Goal: Transaction & Acquisition: Purchase product/service

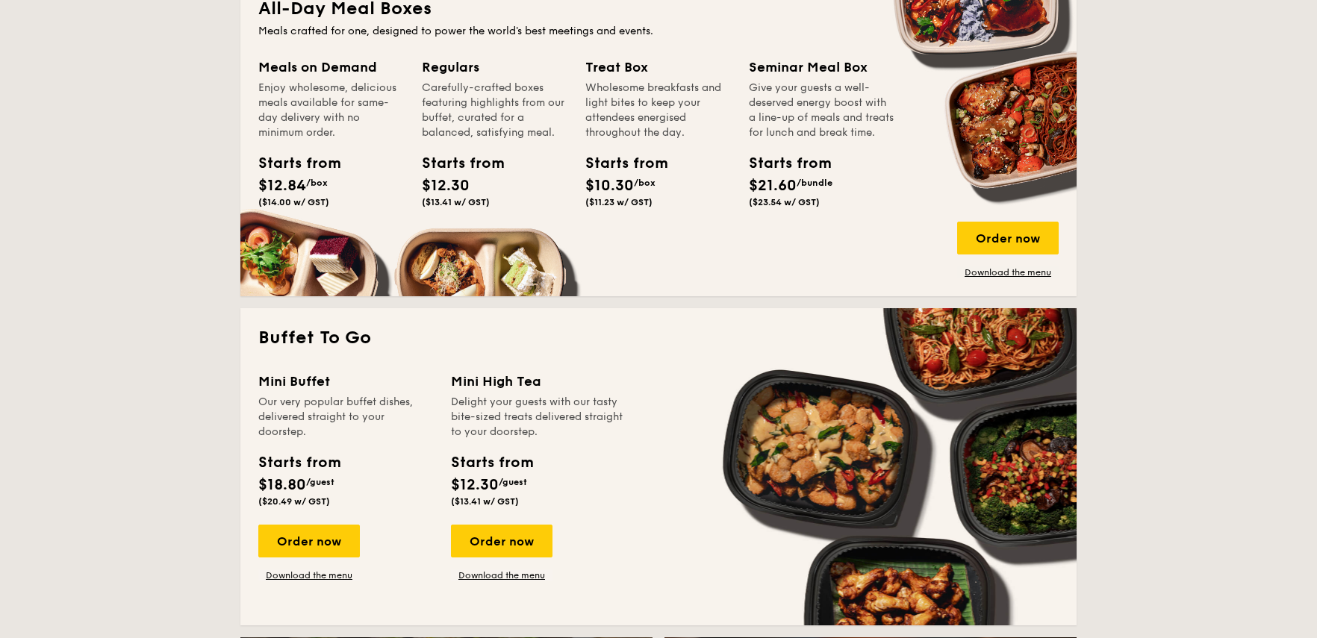
scroll to position [1035, 0]
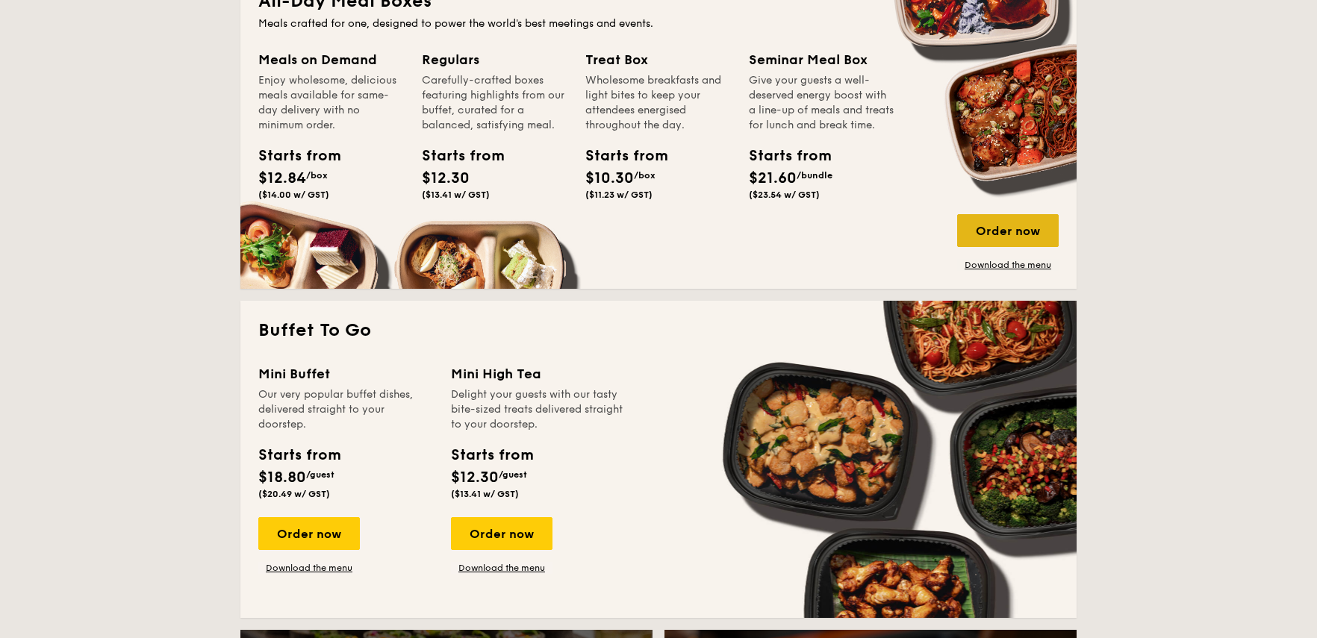
click at [1023, 227] on div "Order now" at bounding box center [1008, 230] width 102 height 33
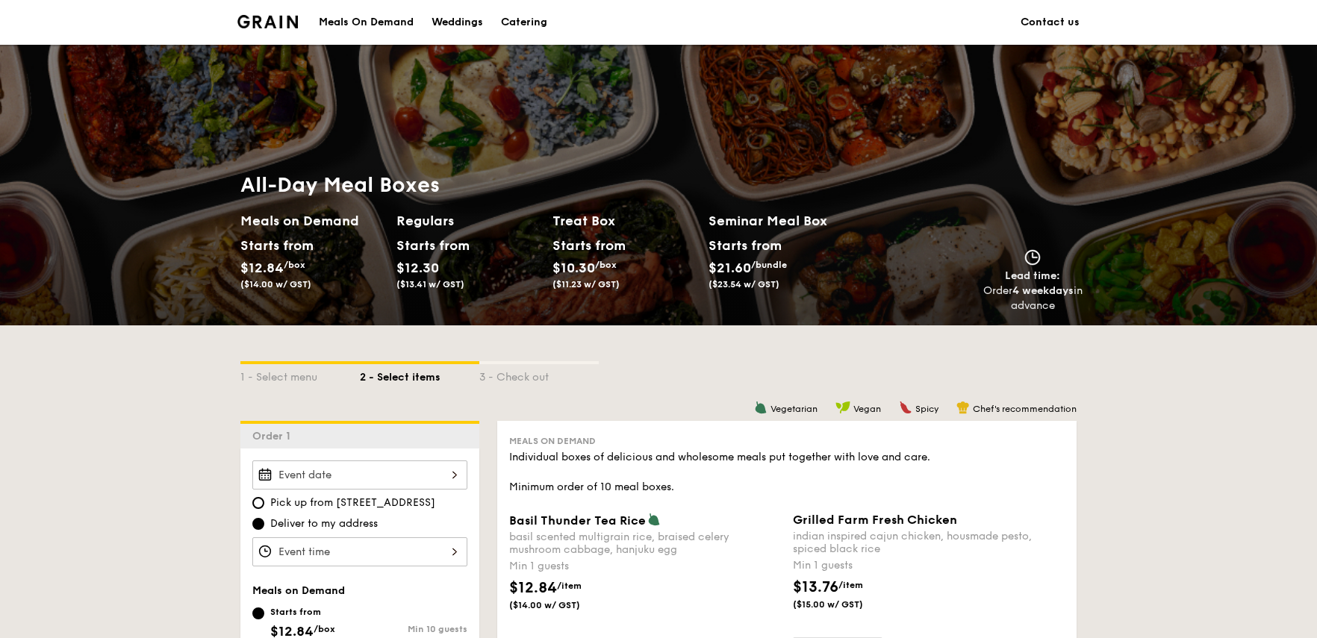
click at [618, 232] on div "Treat Box Starts from $10.30 /box ($11.23 w/ GST)" at bounding box center [625, 253] width 144 height 85
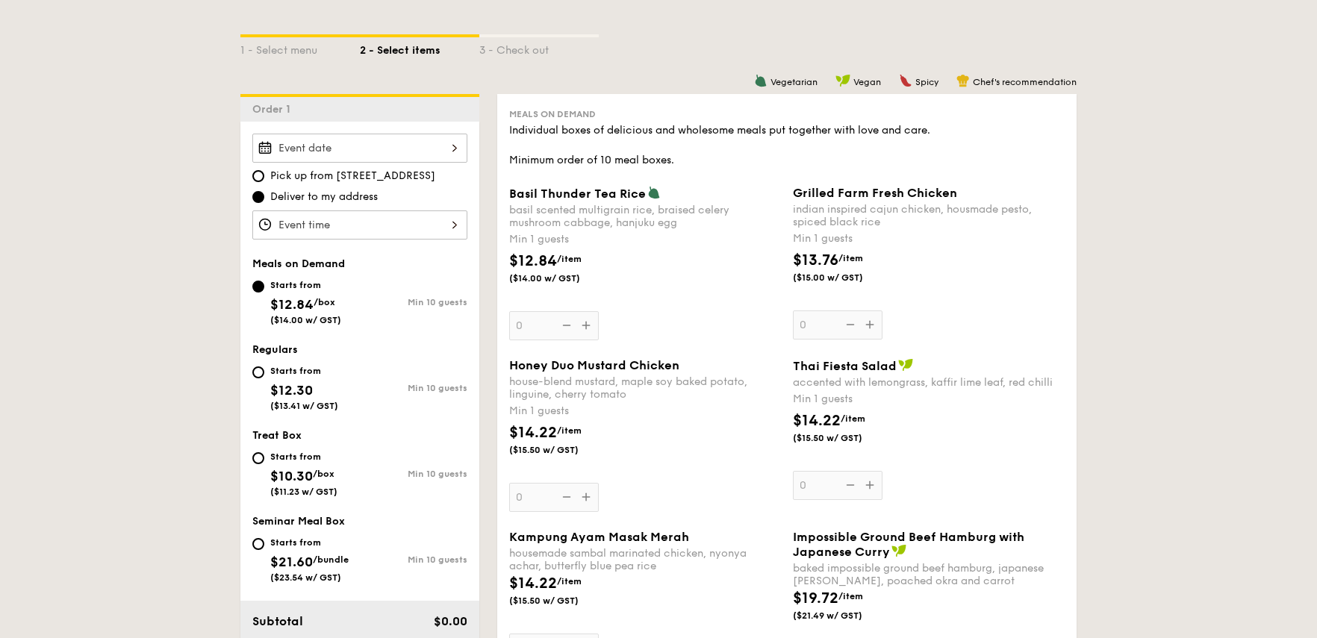
scroll to position [332, 0]
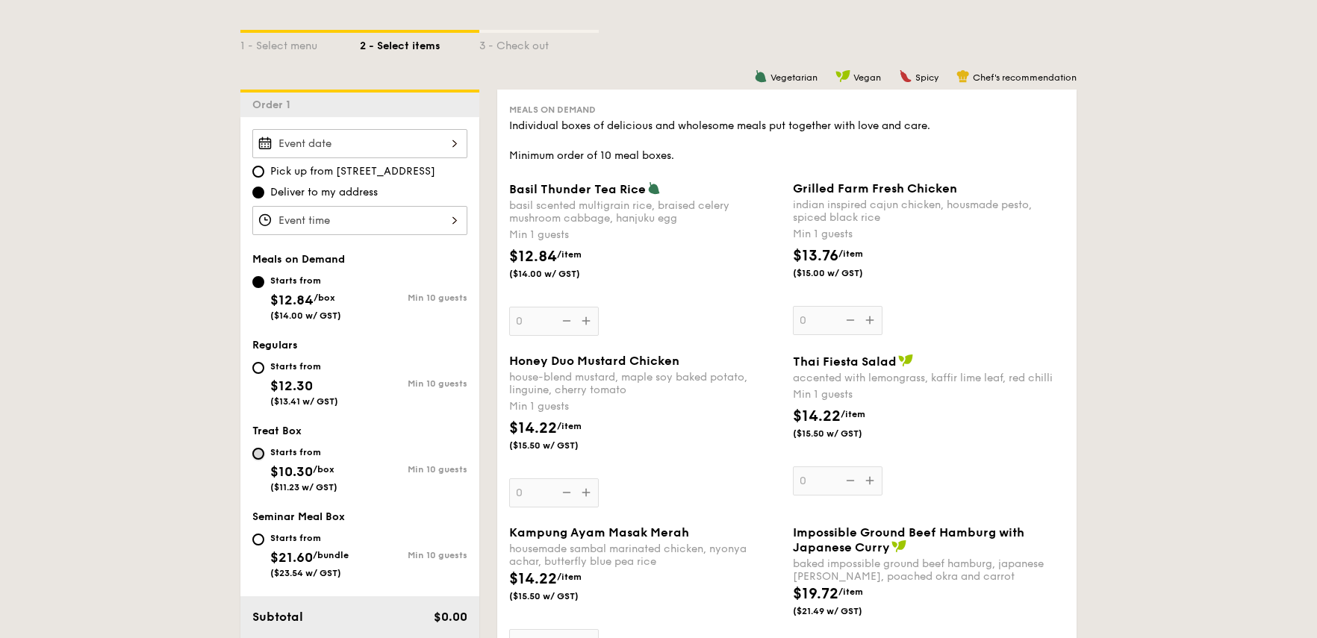
click at [254, 456] on input "Starts from $10.30 /box ($11.23 w/ GST) Min 10 guests" at bounding box center [258, 454] width 12 height 12
radio input "true"
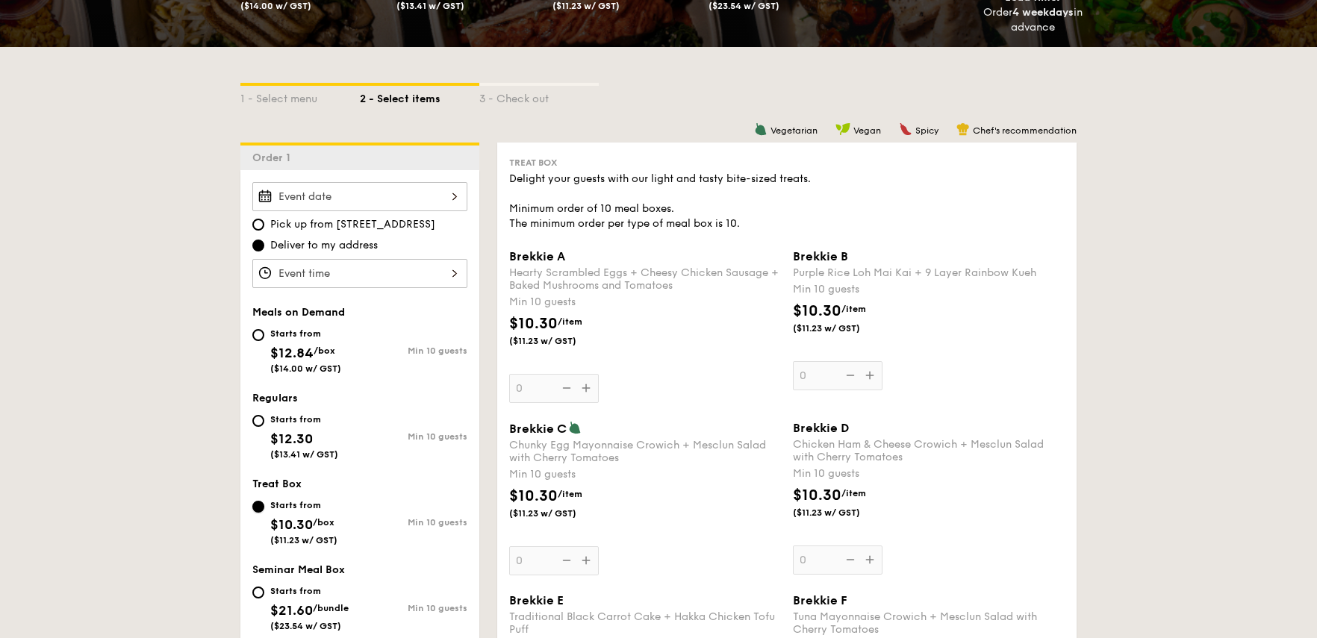
scroll to position [240, 0]
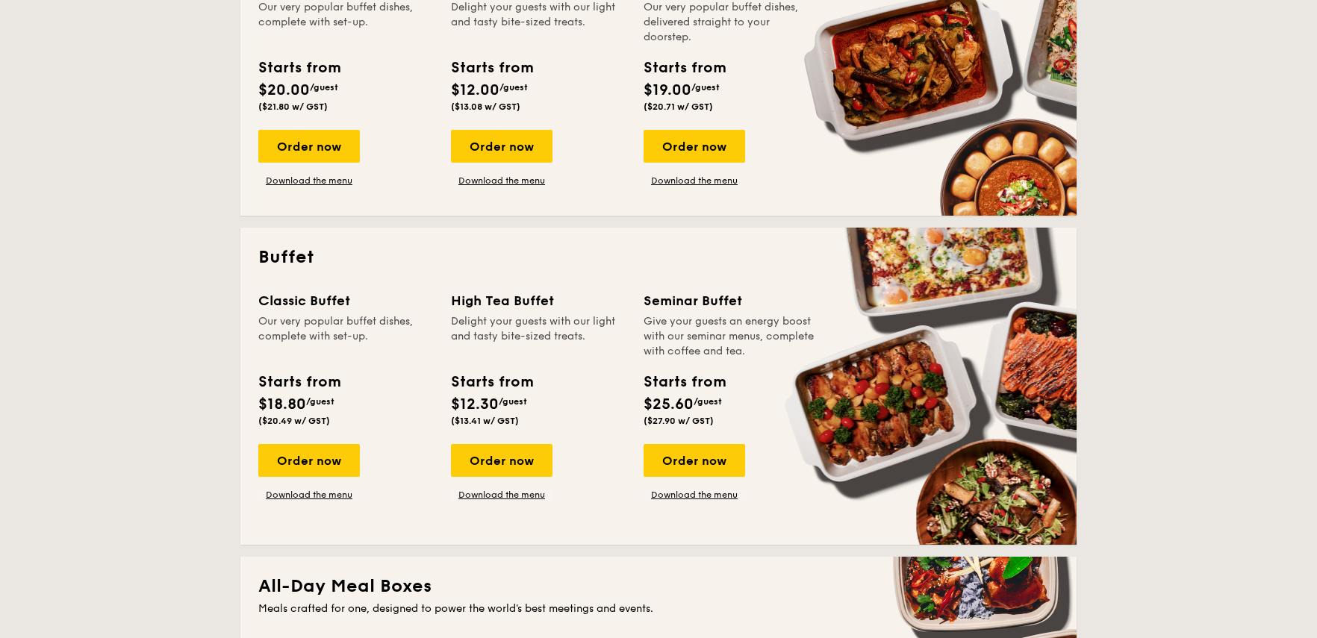
scroll to position [447, 0]
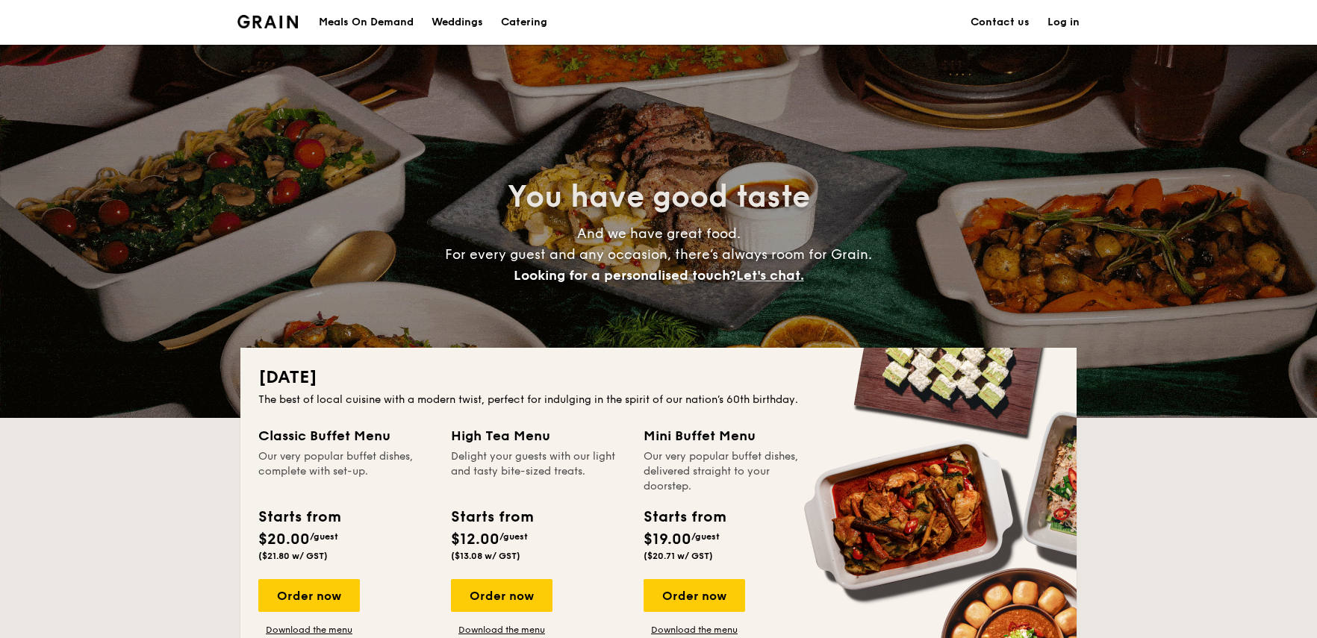
click at [272, 28] on li at bounding box center [273, 22] width 72 height 45
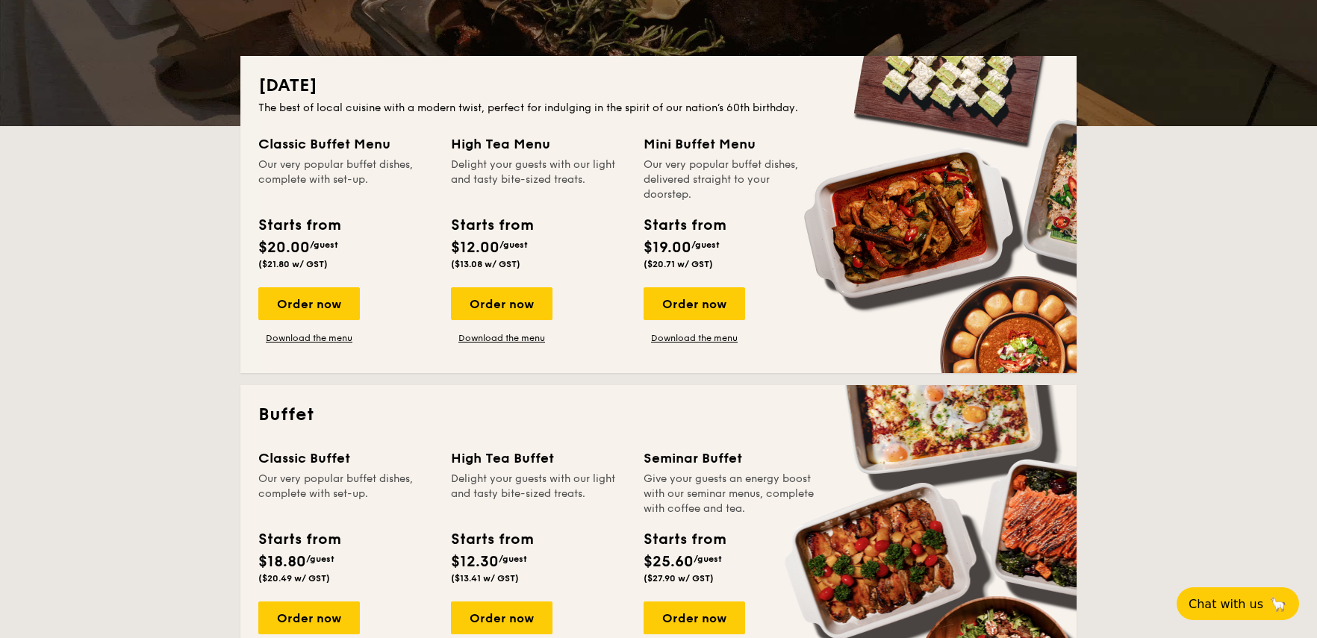
scroll to position [296, 0]
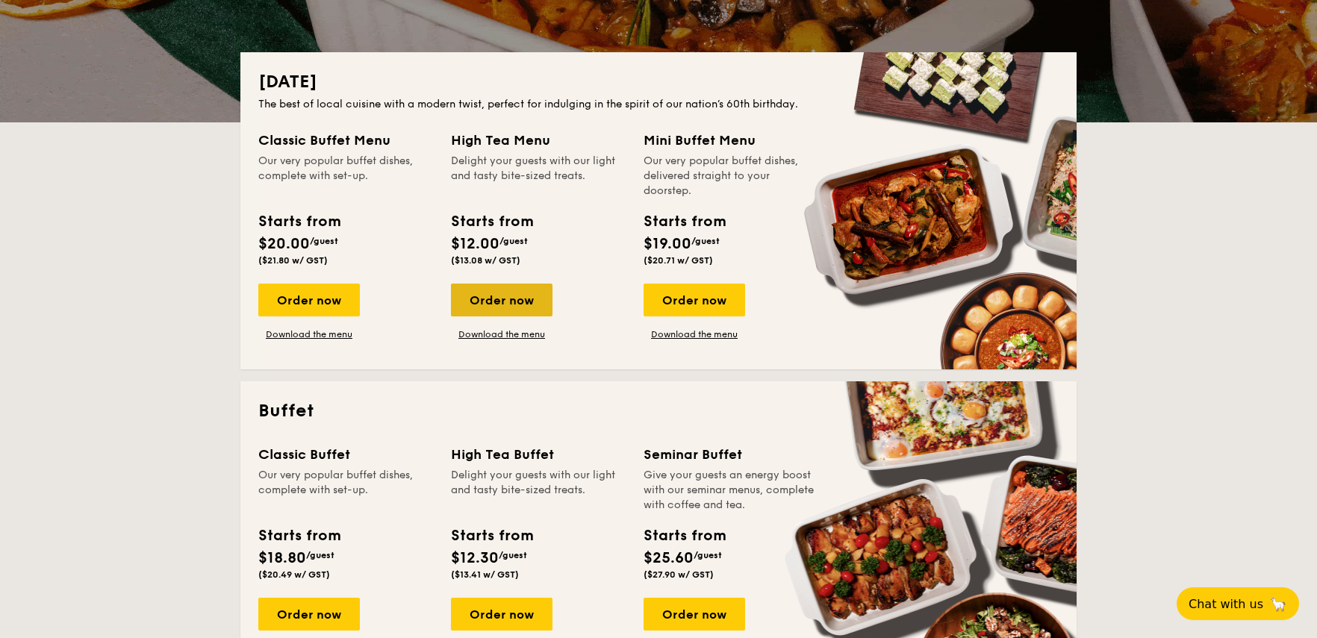
click at [525, 306] on div "Order now" at bounding box center [502, 300] width 102 height 33
